Goal: Task Accomplishment & Management: Manage account settings

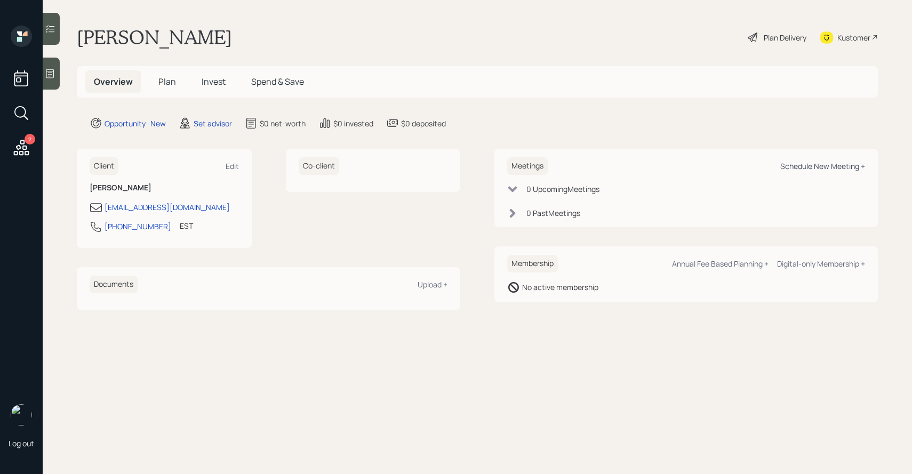
click at [796, 162] on div "Schedule New Meeting +" at bounding box center [822, 166] width 85 height 10
select select "round-[PERSON_NAME]"
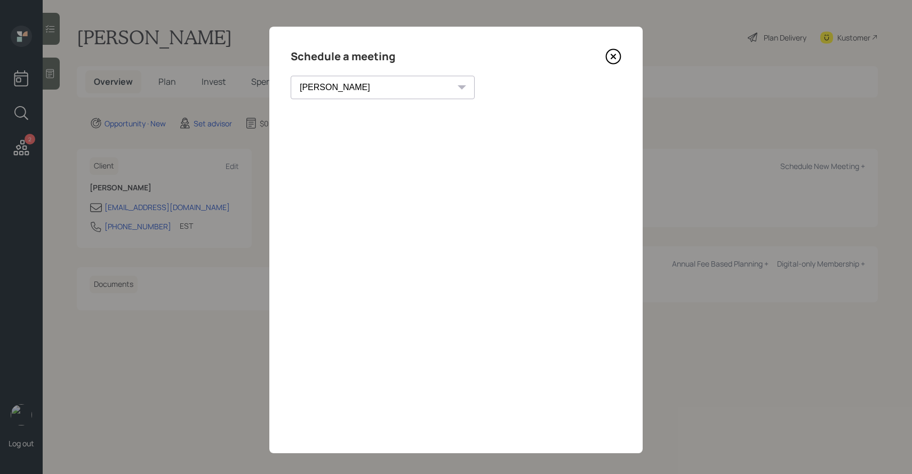
click at [618, 57] on icon at bounding box center [613, 57] width 16 height 16
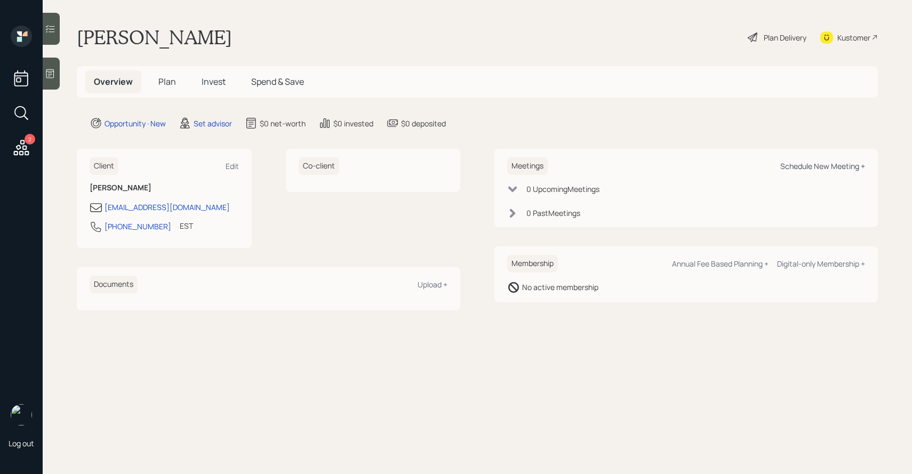
click at [813, 166] on div "Schedule New Meeting +" at bounding box center [822, 166] width 85 height 10
select select "round-[PERSON_NAME]"
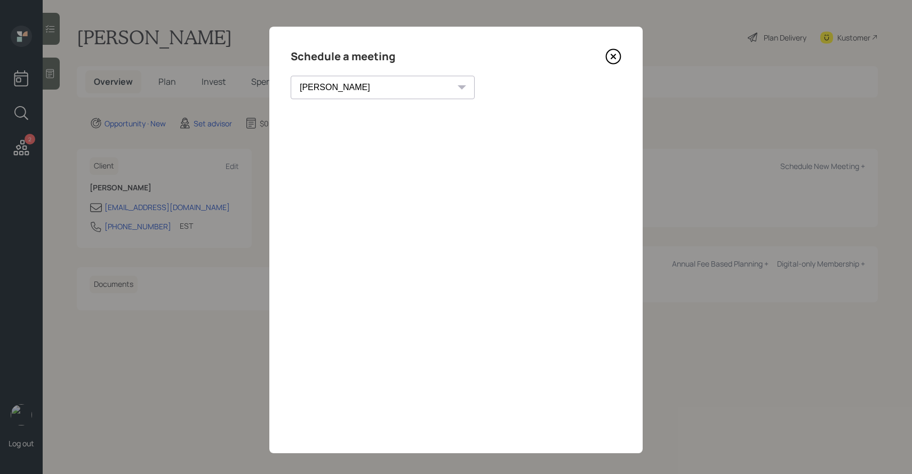
click at [610, 53] on icon at bounding box center [613, 57] width 16 height 16
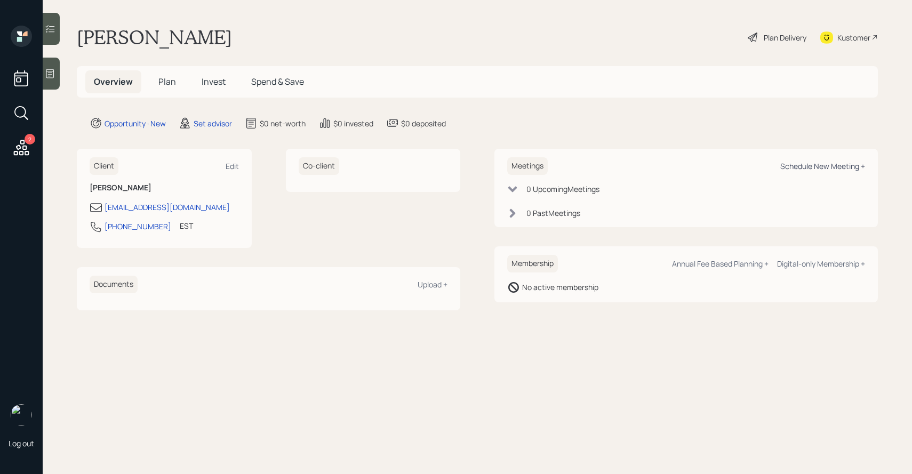
click at [787, 166] on div "Schedule New Meeting +" at bounding box center [822, 166] width 85 height 10
select select "round-[PERSON_NAME]"
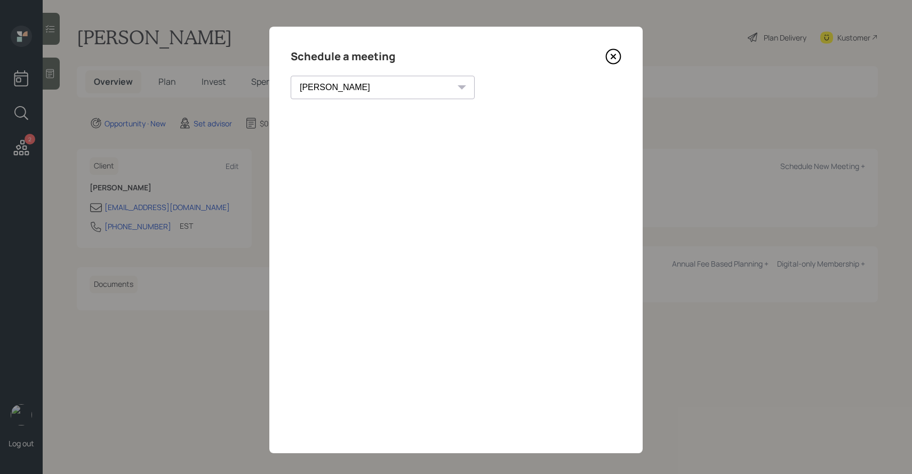
click at [613, 58] on icon at bounding box center [613, 57] width 16 height 16
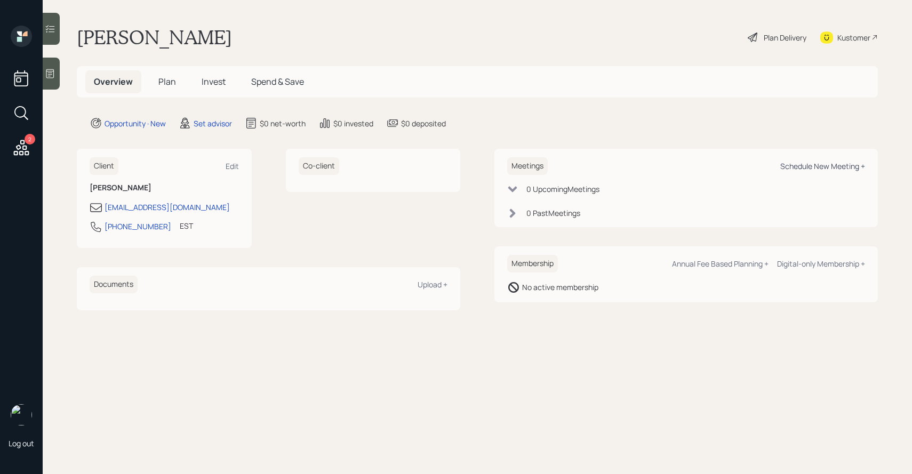
click at [795, 164] on div "Schedule New Meeting +" at bounding box center [822, 166] width 85 height 10
select select "round-[PERSON_NAME]"
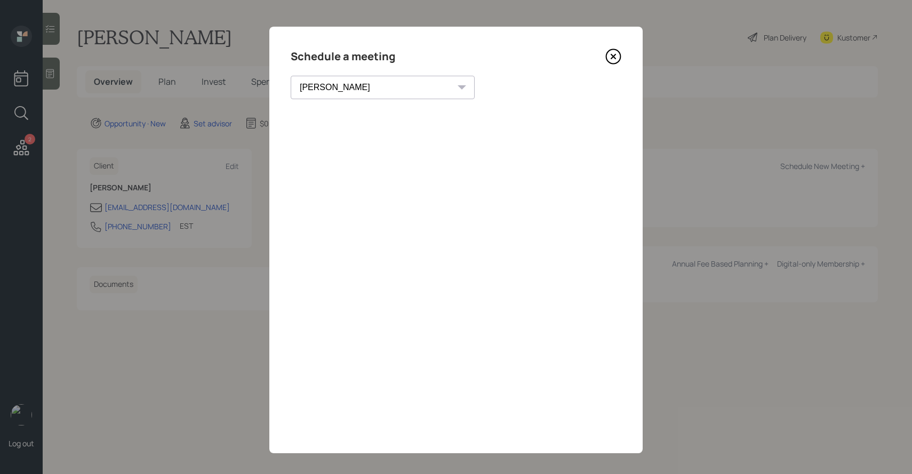
click at [607, 59] on icon at bounding box center [613, 57] width 16 height 16
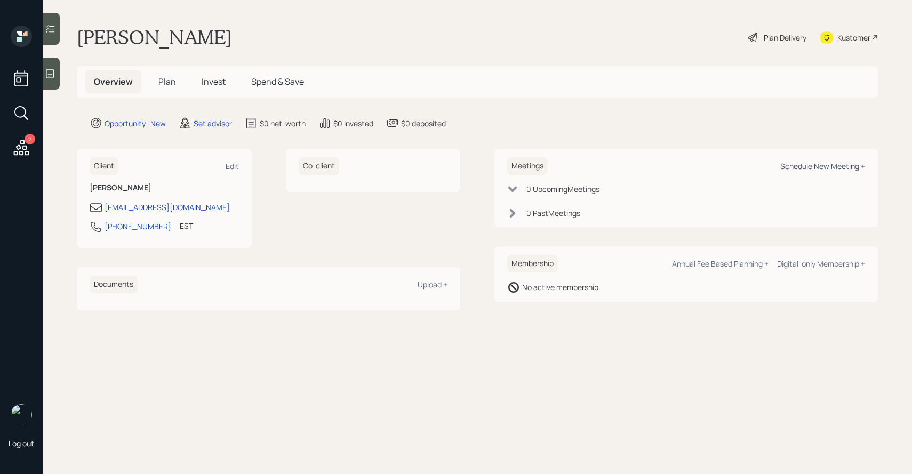
click at [792, 164] on div "Schedule New Meeting +" at bounding box center [822, 166] width 85 height 10
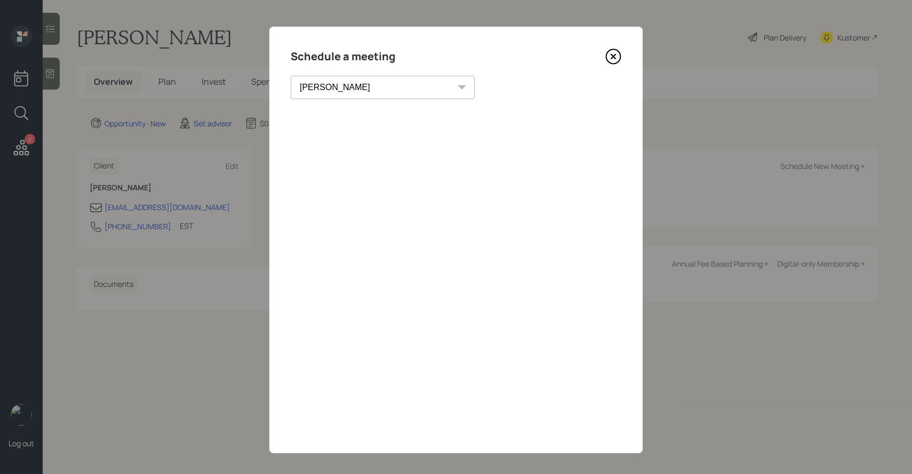
click at [371, 90] on select "Theresa Spinello Matthew Burke Xavier Ross Eitan Bar-David Ian Yamey Trevor Nel…" at bounding box center [383, 87] width 184 height 23
select select "b1d8ea90-abcc-42aa-86cc-4f33a132aacc"
click at [291, 76] on select "Theresa Spinello Matthew Burke Xavier Ross Eitan Bar-David Ian Yamey Trevor Nel…" at bounding box center [383, 87] width 184 height 23
click at [613, 53] on icon at bounding box center [613, 57] width 16 height 16
